Goal: Communication & Community: Answer question/provide support

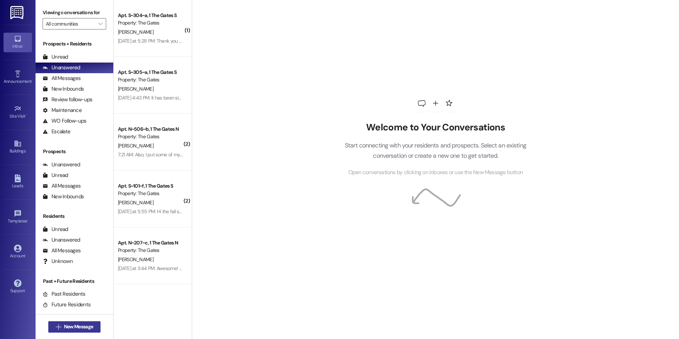
click at [70, 326] on span "New Message" at bounding box center [78, 326] width 29 height 7
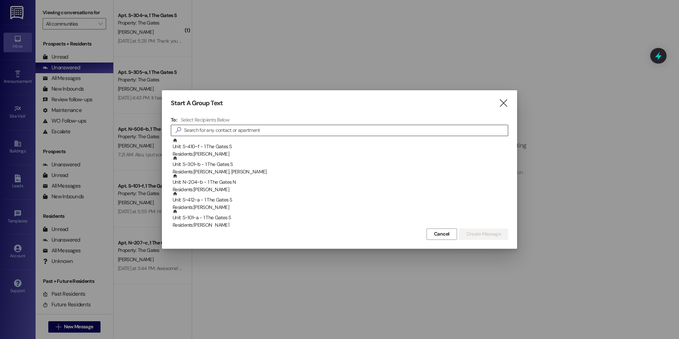
click at [418, 131] on input at bounding box center [346, 130] width 324 height 10
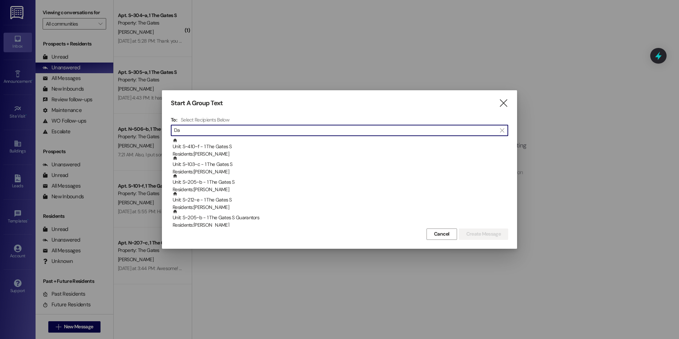
type input "D"
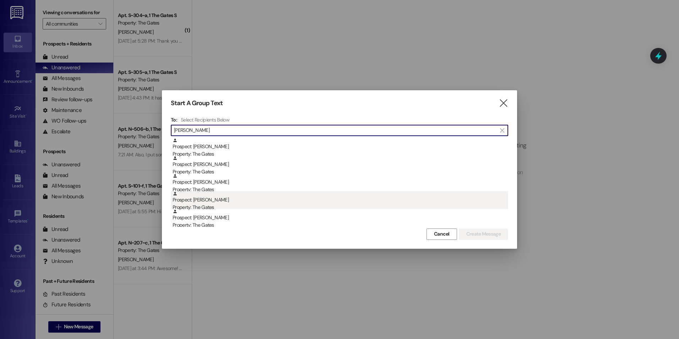
type input "[PERSON_NAME]"
click at [202, 195] on div "Prospect: [PERSON_NAME] Property: The Gates" at bounding box center [341, 201] width 336 height 20
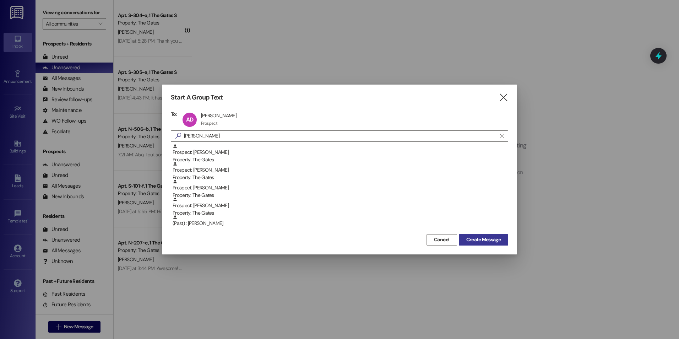
click at [491, 238] on span "Create Message" at bounding box center [483, 239] width 34 height 7
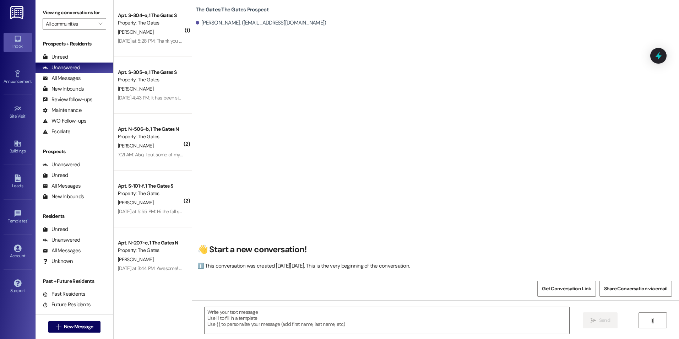
scroll to position [0, 0]
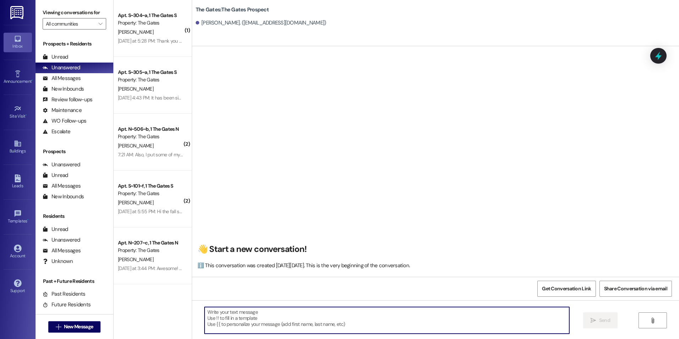
click at [301, 328] on textarea at bounding box center [387, 320] width 364 height 27
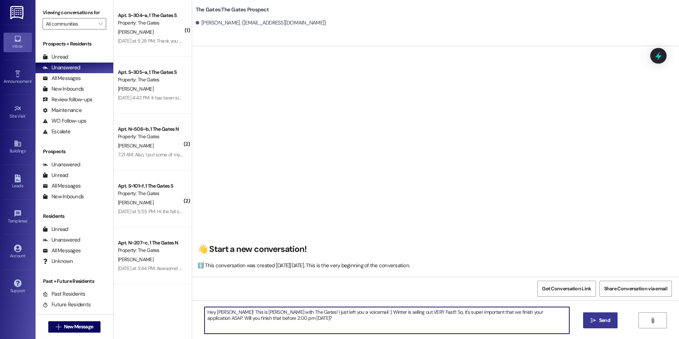
type textarea "Hey [PERSON_NAME]! This is [PERSON_NAME] with The Gates! I just left you a voic…"
click at [600, 317] on span "Send" at bounding box center [604, 320] width 11 height 7
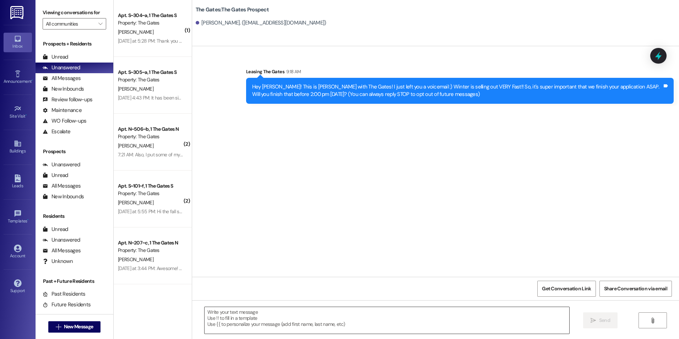
scroll to position [0, 0]
click at [64, 325] on span "New Message" at bounding box center [78, 326] width 29 height 7
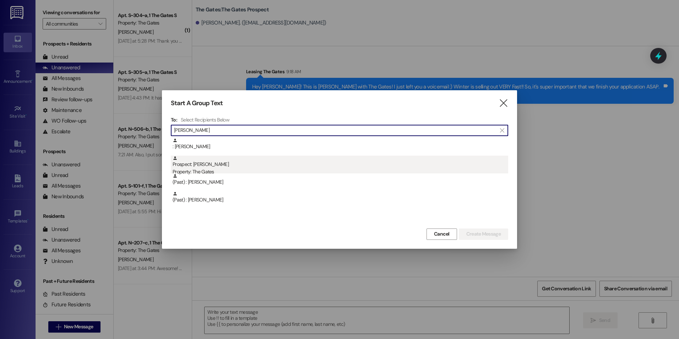
type input "[PERSON_NAME]"
click at [259, 159] on div "Prospect: [PERSON_NAME] Property: The Gates" at bounding box center [341, 166] width 336 height 20
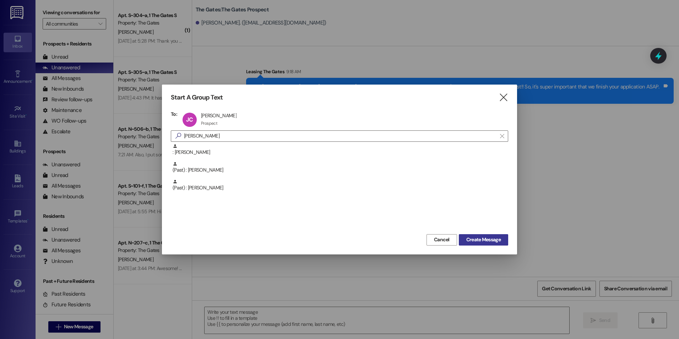
click at [492, 239] on span "Create Message" at bounding box center [483, 239] width 34 height 7
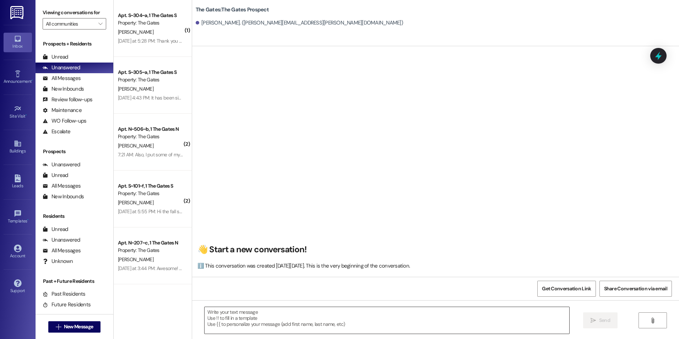
click at [270, 323] on textarea at bounding box center [387, 320] width 364 height 27
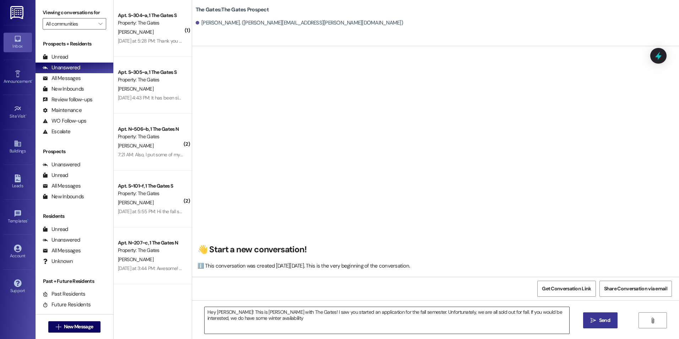
click at [250, 318] on textarea "Hey [PERSON_NAME]! This is [PERSON_NAME] with The Gates! I saw you started an a…" at bounding box center [387, 320] width 364 height 27
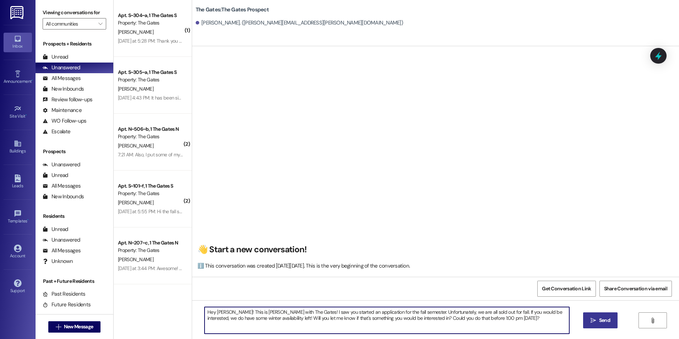
type textarea "Hey [PERSON_NAME]! This is [PERSON_NAME] with The Gates! I saw you started an a…"
click at [591, 319] on icon "" at bounding box center [593, 321] width 5 height 6
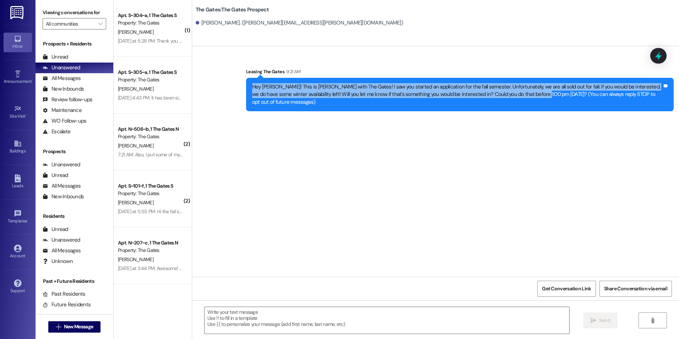
drag, startPoint x: 248, startPoint y: 86, endPoint x: 523, endPoint y: 102, distance: 274.7
click at [523, 102] on div "Hey [PERSON_NAME]! This is [PERSON_NAME] with The Gates! I saw you started an a…" at bounding box center [460, 94] width 428 height 33
drag, startPoint x: 523, startPoint y: 102, endPoint x: 512, endPoint y: 92, distance: 14.6
copy div "Hey [PERSON_NAME]! This is [PERSON_NAME] with The Gates! I saw you started an a…"
click at [80, 324] on span "New Message" at bounding box center [78, 326] width 29 height 7
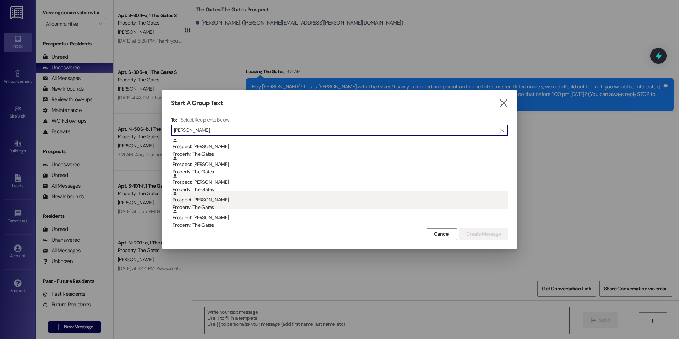
type input "[PERSON_NAME]"
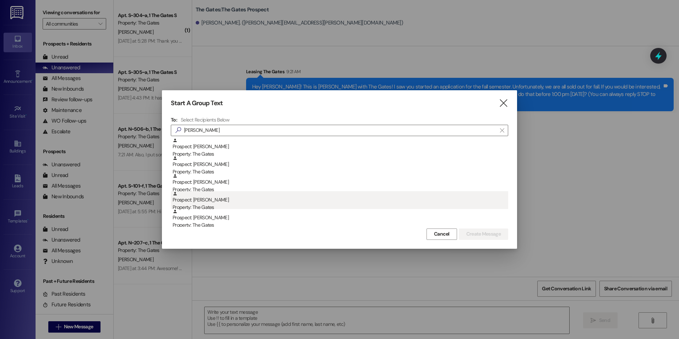
click at [225, 198] on div "Prospect: [PERSON_NAME] Property: The Gates" at bounding box center [341, 201] width 336 height 20
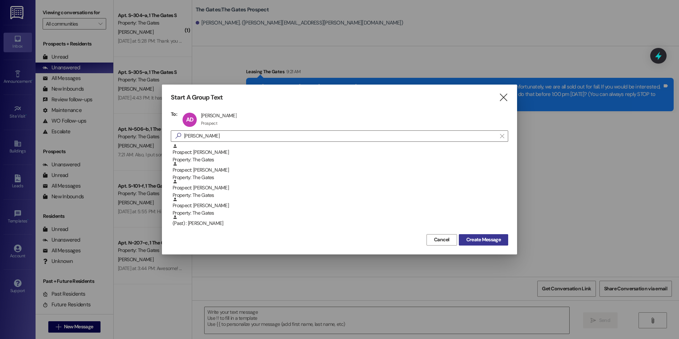
click at [494, 238] on span "Create Message" at bounding box center [483, 239] width 34 height 7
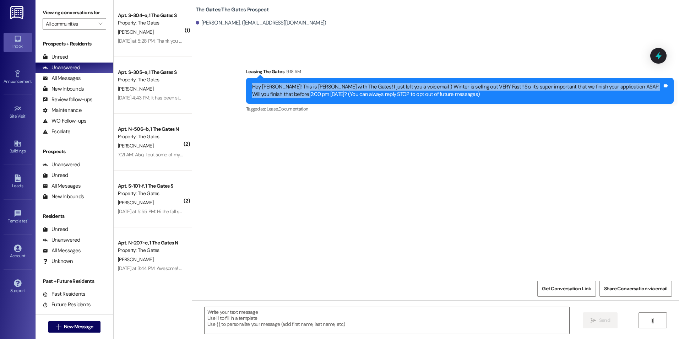
drag, startPoint x: 248, startPoint y: 87, endPoint x: 272, endPoint y: 96, distance: 26.7
click at [272, 96] on div "Hey [PERSON_NAME]! This is [PERSON_NAME] with The Gates! I just left you a voic…" at bounding box center [457, 90] width 410 height 15
drag, startPoint x: 272, startPoint y: 96, endPoint x: 265, endPoint y: 93, distance: 7.8
copy div "Hey [PERSON_NAME]! This is [PERSON_NAME] with The Gates! I just left you a voic…"
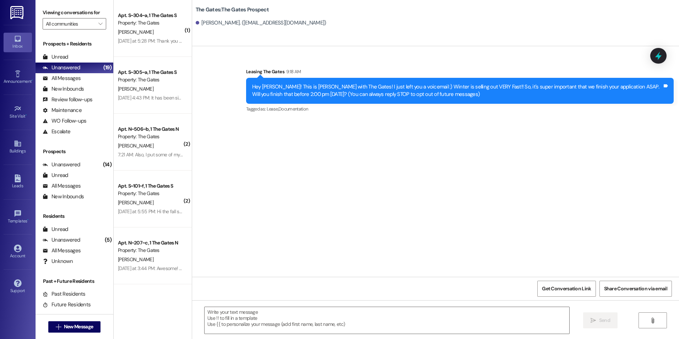
click at [309, 117] on div "Sent via SMS Leasing The Gates 9:18 AM Hey [PERSON_NAME]! This is [PERSON_NAME]…" at bounding box center [460, 91] width 438 height 57
click at [291, 222] on div "Sent via SMS Leasing The Gates 9:18 AM Hey [PERSON_NAME]! This is [PERSON_NAME]…" at bounding box center [435, 161] width 487 height 231
click at [88, 322] on button " New Message" at bounding box center [74, 326] width 53 height 11
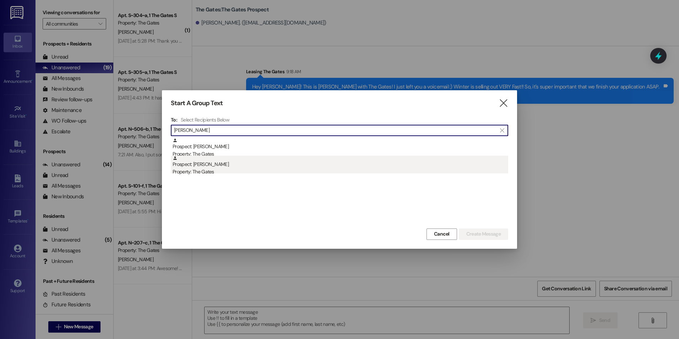
type input "[PERSON_NAME]"
click at [250, 163] on div "Prospect: [PERSON_NAME] Property: The Gates" at bounding box center [341, 166] width 336 height 20
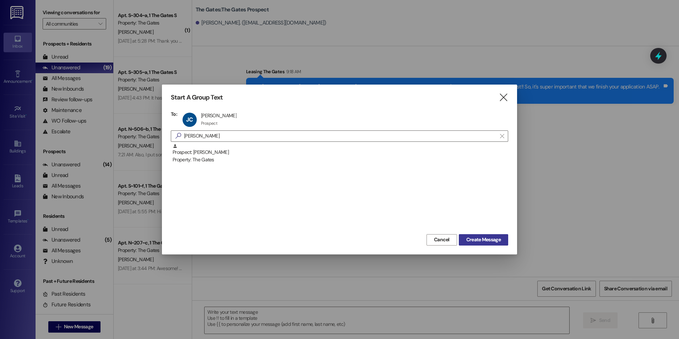
click at [483, 240] on span "Create Message" at bounding box center [483, 239] width 34 height 7
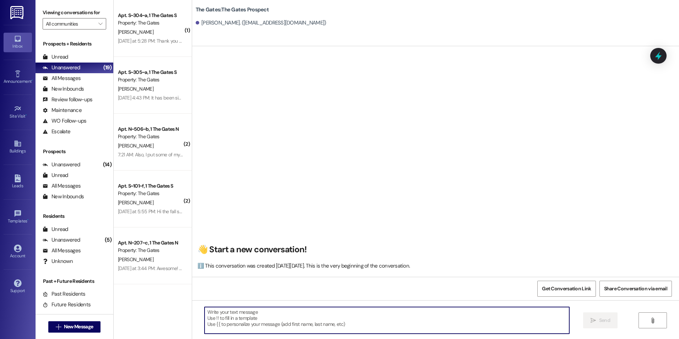
click at [318, 310] on textarea at bounding box center [387, 320] width 364 height 27
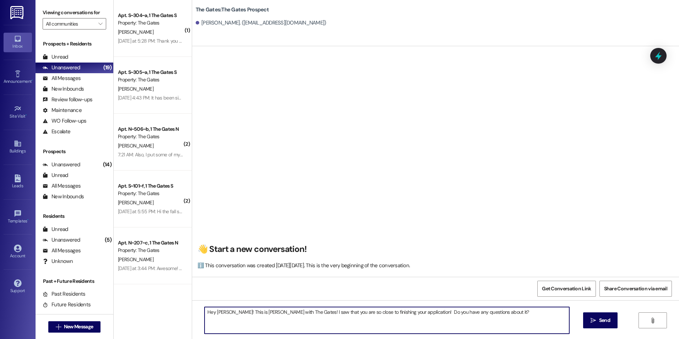
click at [493, 312] on textarea "Hey [PERSON_NAME]! This is [PERSON_NAME] with The Gates! I saw that you are so …" at bounding box center [387, 320] width 364 height 27
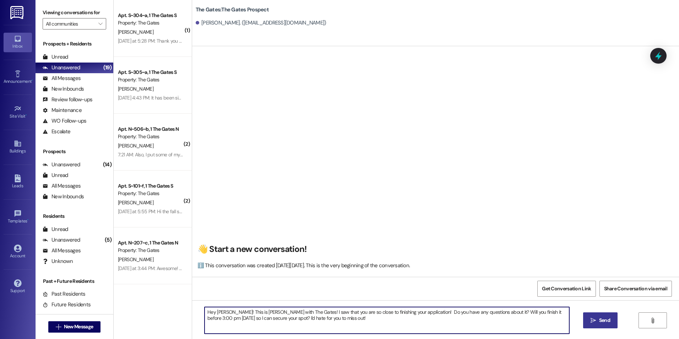
type textarea "Hey [PERSON_NAME]! This is [PERSON_NAME] with The Gates! I saw that you are so …"
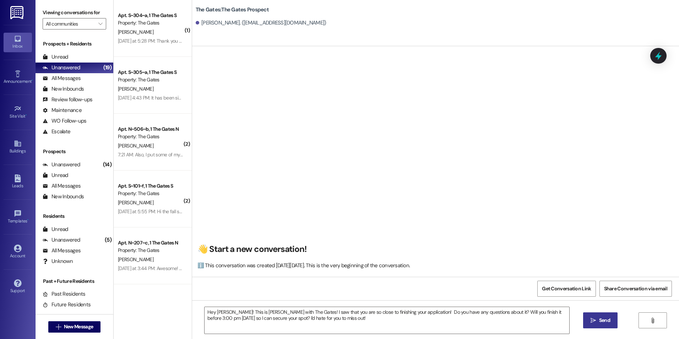
click at [603, 314] on button " Send" at bounding box center [600, 320] width 34 height 16
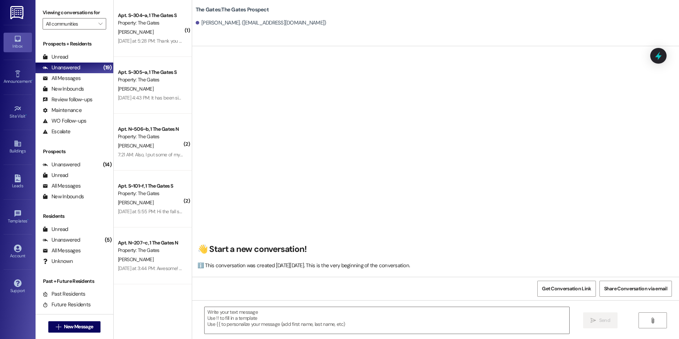
scroll to position [0, 0]
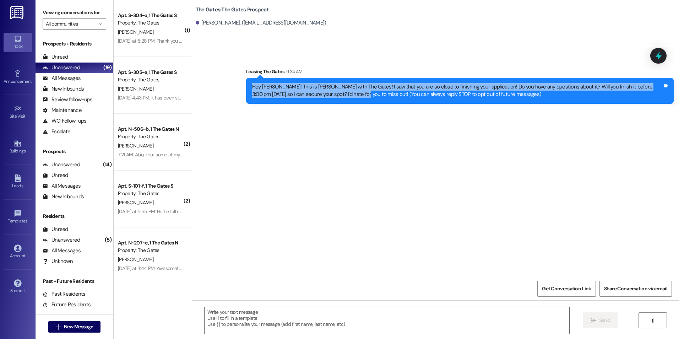
drag, startPoint x: 247, startPoint y: 85, endPoint x: 332, endPoint y: 99, distance: 86.5
click at [332, 99] on div "Hey [PERSON_NAME]! This is [PERSON_NAME] with The Gates! I saw that you are so …" at bounding box center [460, 91] width 428 height 26
drag, startPoint x: 332, startPoint y: 99, endPoint x: 307, endPoint y: 92, distance: 26.0
copy div "Hey [PERSON_NAME]! This is [PERSON_NAME] with The Gates! I saw that you are so …"
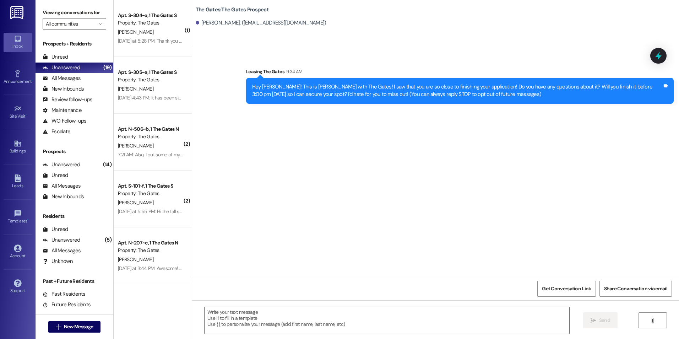
click at [367, 144] on div "Sent via SMS Leasing The Gates 9:34 AM Hey [PERSON_NAME]! This is [PERSON_NAME]…" at bounding box center [435, 161] width 487 height 231
click at [70, 328] on span "New Message" at bounding box center [78, 326] width 29 height 7
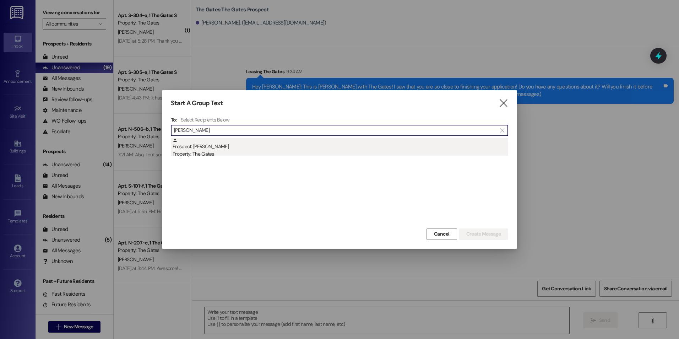
type input "[PERSON_NAME]"
click at [254, 145] on div "Prospect: [PERSON_NAME] Property: The Gates" at bounding box center [341, 148] width 336 height 20
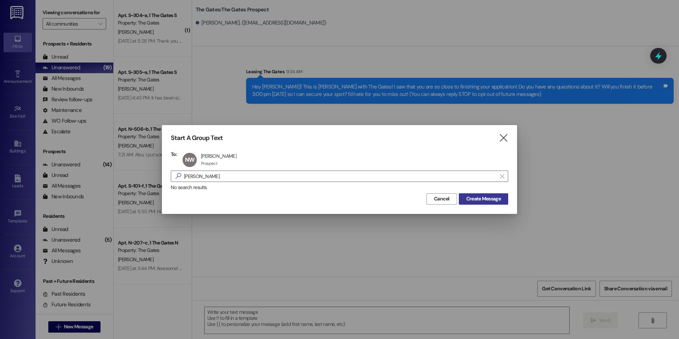
click at [485, 196] on span "Create Message" at bounding box center [483, 198] width 34 height 7
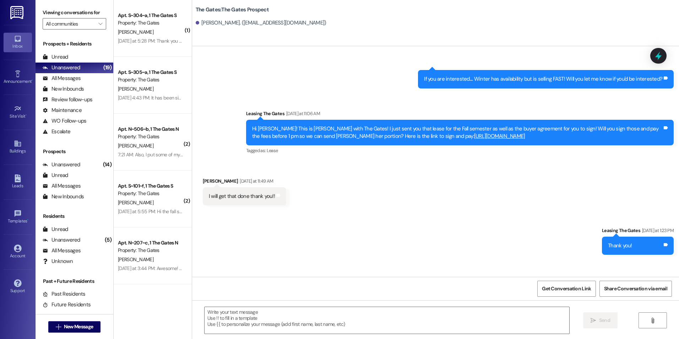
scroll to position [99, 0]
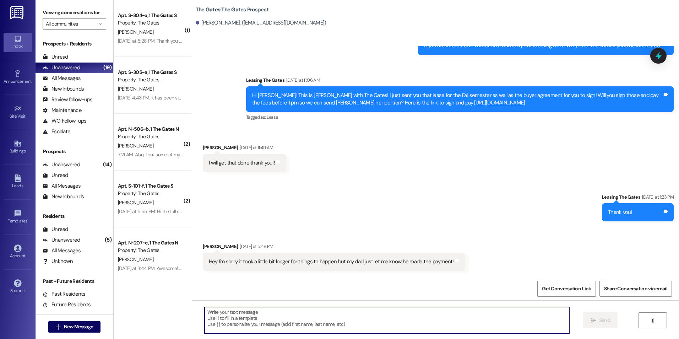
click at [311, 319] on textarea at bounding box center [387, 320] width 364 height 27
click at [69, 328] on span "New Message" at bounding box center [78, 326] width 29 height 7
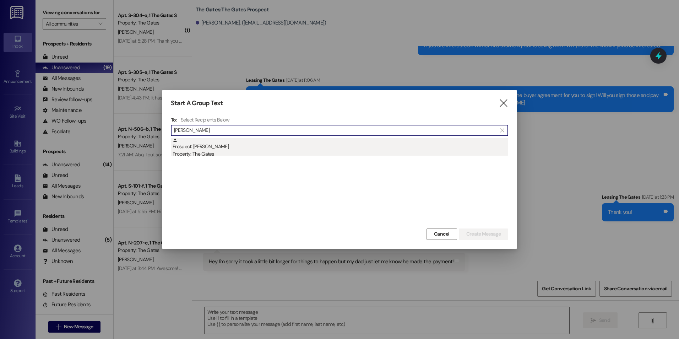
type input "[PERSON_NAME]"
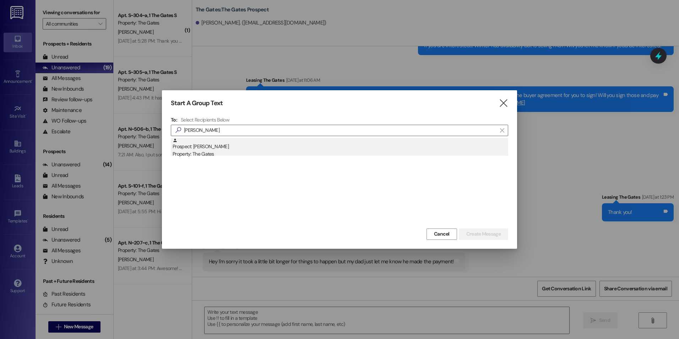
click at [285, 156] on div "Property: The Gates" at bounding box center [341, 153] width 336 height 7
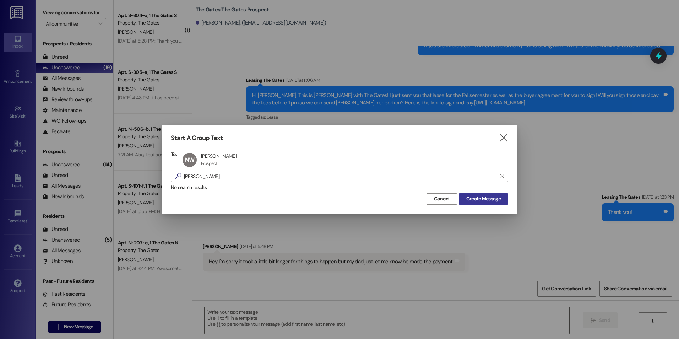
click at [493, 197] on span "Create Message" at bounding box center [483, 198] width 34 height 7
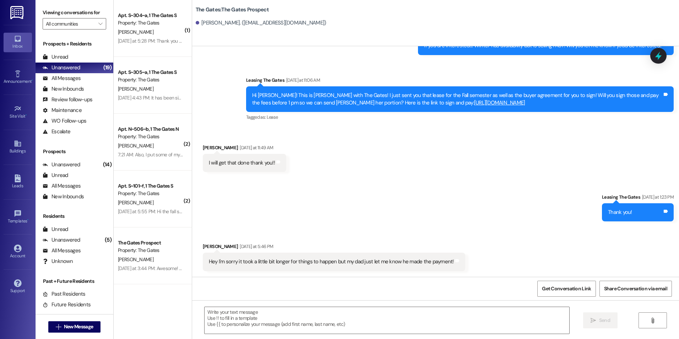
scroll to position [98, 0]
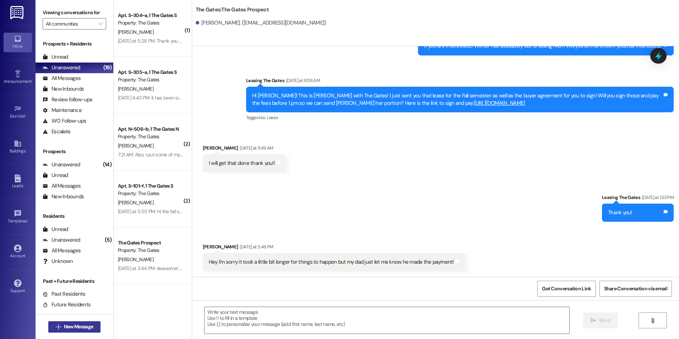
click at [56, 325] on icon "" at bounding box center [58, 327] width 5 height 6
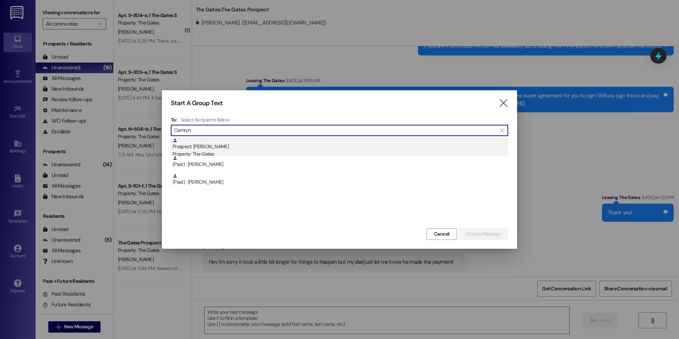
type input "Camryn"
click at [253, 148] on div "Prospect: [PERSON_NAME] Property: The Gates" at bounding box center [341, 148] width 336 height 20
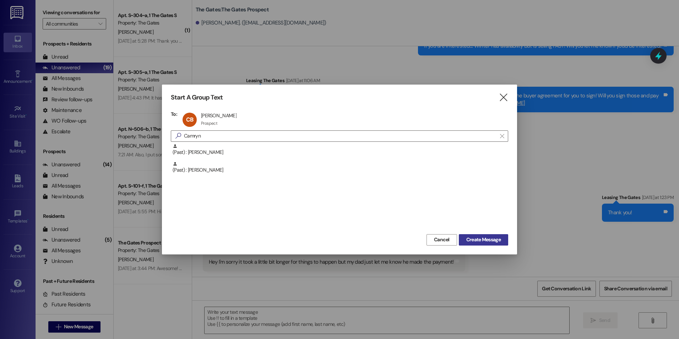
click at [484, 240] on span "Create Message" at bounding box center [483, 239] width 34 height 7
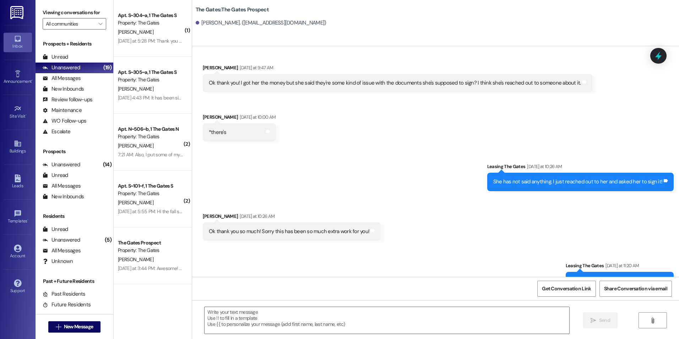
scroll to position [1075, 0]
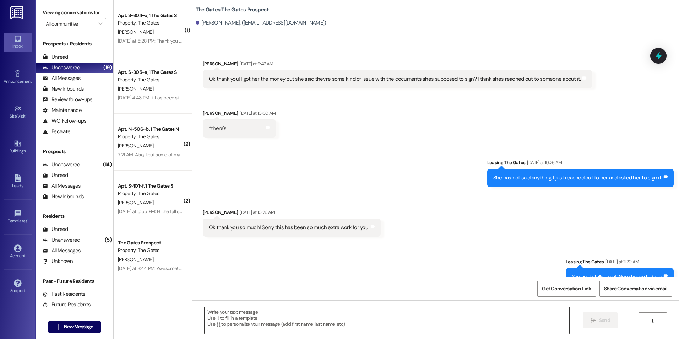
click at [346, 318] on textarea at bounding box center [387, 320] width 364 height 27
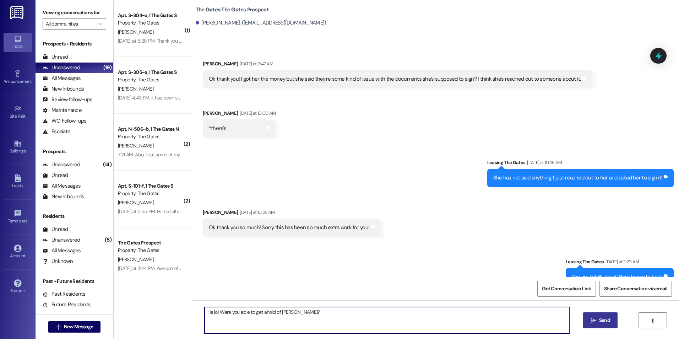
type textarea "Hello! Were you able to get ahold of [PERSON_NAME]?"
click at [610, 326] on button " Send" at bounding box center [600, 320] width 34 height 16
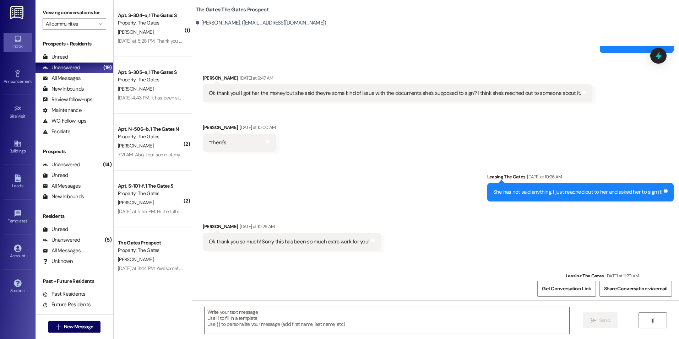
scroll to position [1124, 0]
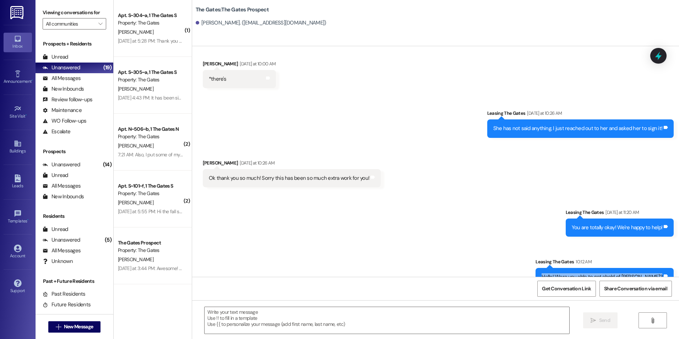
drag, startPoint x: 567, startPoint y: 260, endPoint x: 661, endPoint y: 255, distance: 93.9
click at [661, 268] on div "Hello! Were you able to get ahold of [PERSON_NAME]? Tags and notes" at bounding box center [605, 277] width 138 height 18
drag, startPoint x: 661, startPoint y: 255, endPoint x: 631, endPoint y: 259, distance: 30.1
copy div "Hello! Were you able to get ahold of [PERSON_NAME]? Tags and notes"
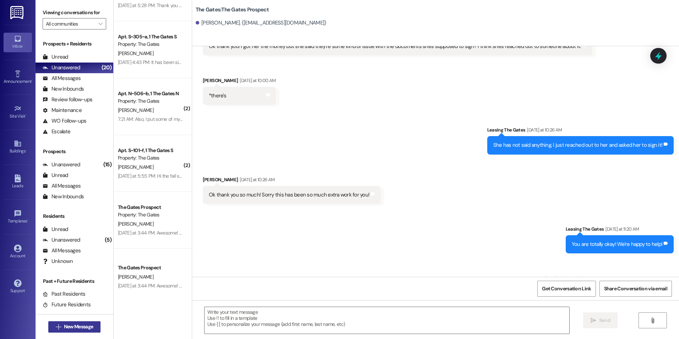
scroll to position [1173, 0]
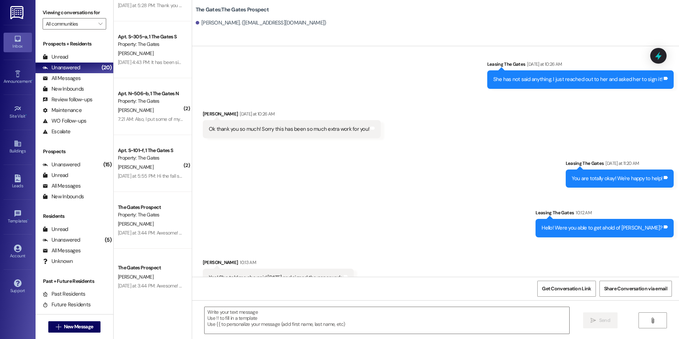
click at [390, 162] on div "Sent via SMS Leasing The Gates [DATE] at 11:20 AM You are totally okay! We're h…" at bounding box center [435, 193] width 487 height 99
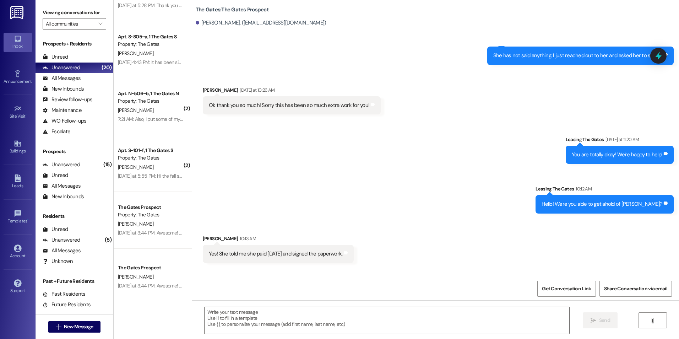
scroll to position [1223, 0]
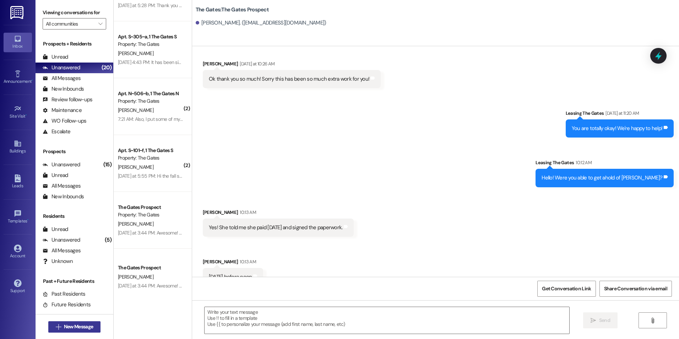
click at [91, 331] on button " New Message" at bounding box center [74, 326] width 53 height 11
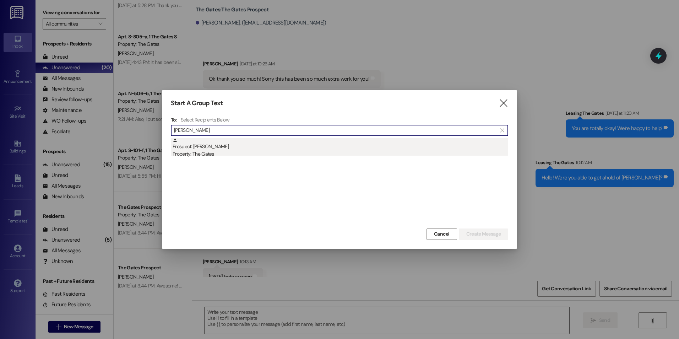
type input "[PERSON_NAME]"
click at [318, 141] on div "Prospect: [PERSON_NAME] Property: The Gates" at bounding box center [341, 148] width 336 height 20
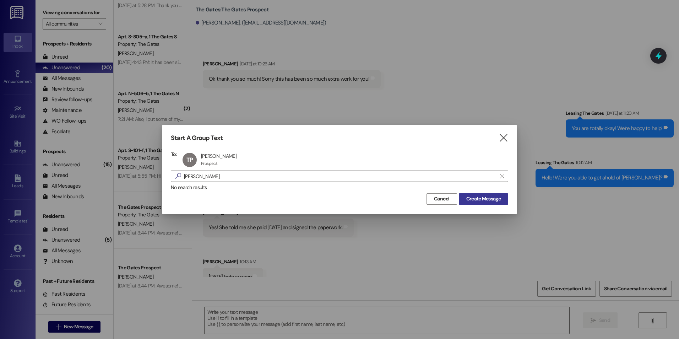
click at [489, 197] on span "Create Message" at bounding box center [483, 198] width 34 height 7
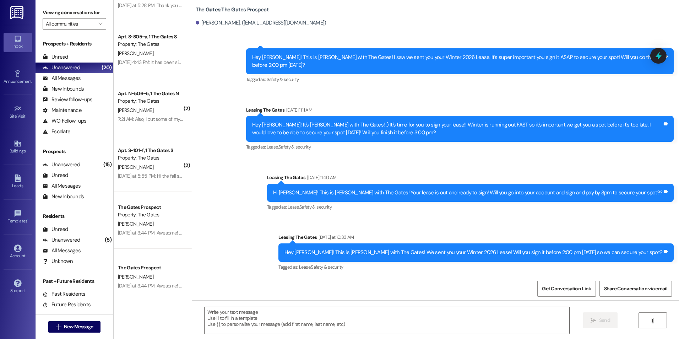
scroll to position [666, 0]
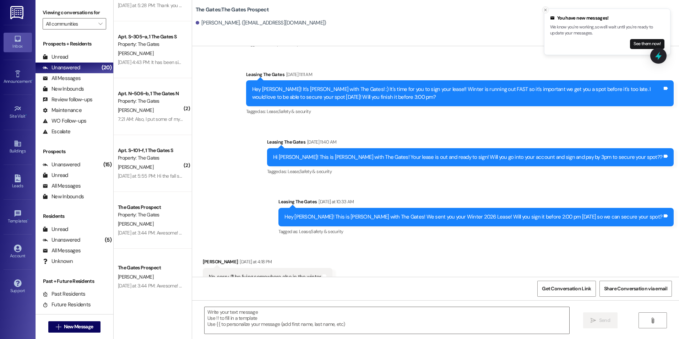
click at [546, 10] on line "Close toast" at bounding box center [546, 10] width 2 height 2
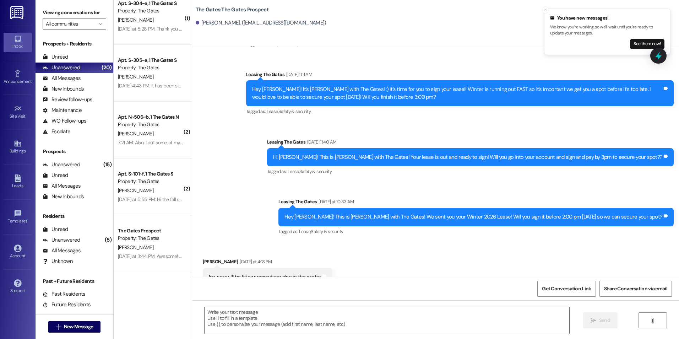
scroll to position [0, 0]
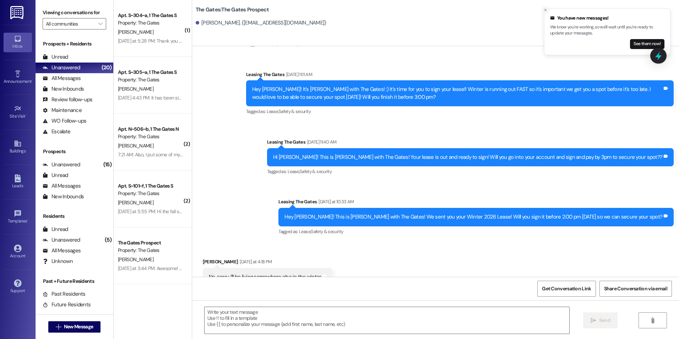
click at [544, 11] on icon "Close toast" at bounding box center [546, 10] width 4 height 4
click at [544, 10] on icon "Close toast" at bounding box center [546, 10] width 4 height 4
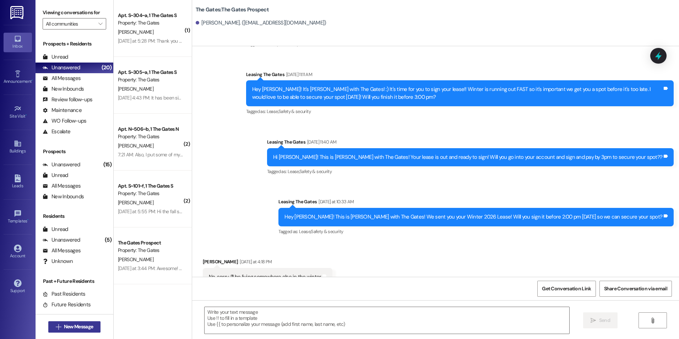
click at [52, 331] on button " New Message" at bounding box center [74, 326] width 53 height 11
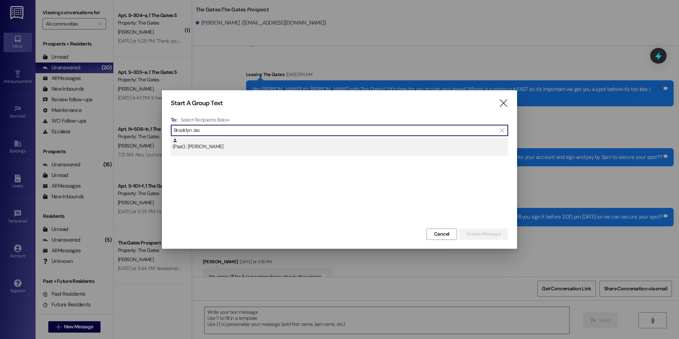
type input "Brooklyn Jac"
click at [254, 144] on div "(Past) : [PERSON_NAME]" at bounding box center [341, 144] width 336 height 12
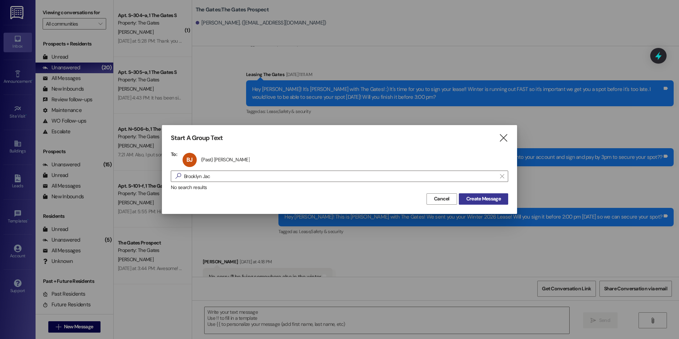
click at [484, 202] on span "Create Message" at bounding box center [483, 198] width 34 height 7
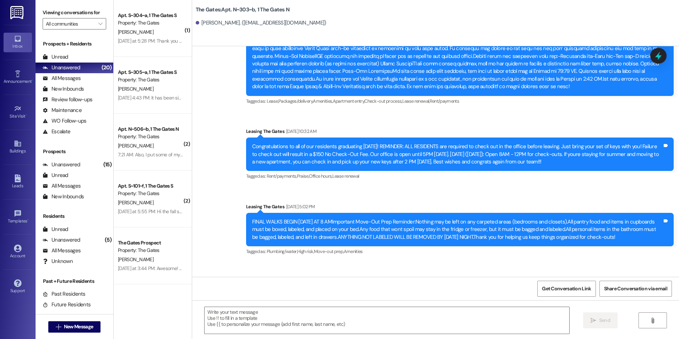
scroll to position [19524, 0]
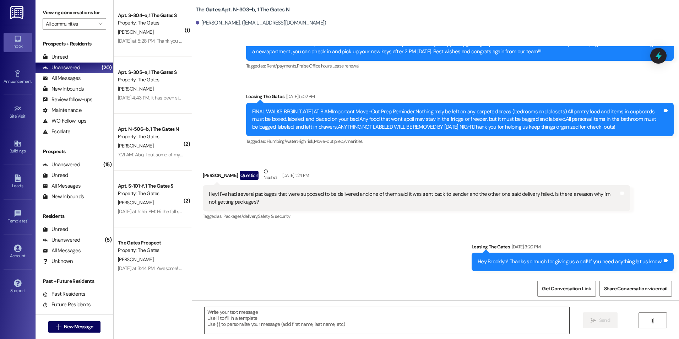
click at [272, 324] on textarea at bounding box center [387, 320] width 364 height 27
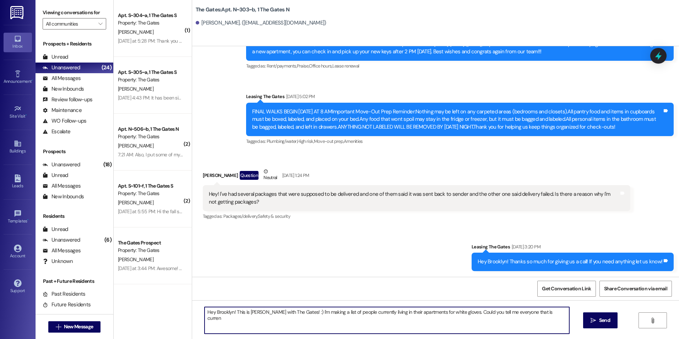
drag, startPoint x: 362, startPoint y: 311, endPoint x: 342, endPoint y: 314, distance: 20.1
click at [342, 314] on textarea "Hey Brooklyn! This is [PERSON_NAME] with The Gates! :) I'm making a list of peo…" at bounding box center [387, 320] width 364 height 27
type textarea "Hey Brooklyn! This is [PERSON_NAME] with The Gates! :) I'm making a list of peo…"
click at [594, 323] on icon "" at bounding box center [593, 321] width 5 height 6
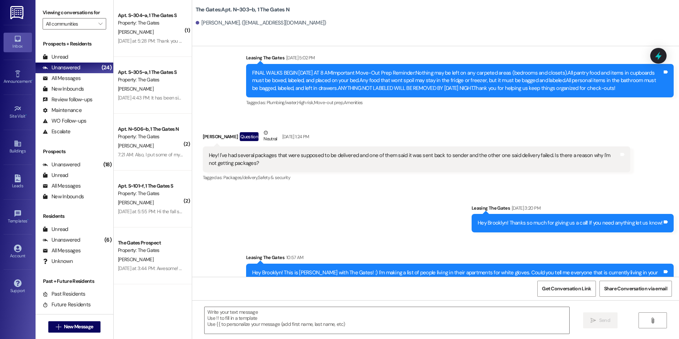
scroll to position [19582, 0]
